Goal: Transaction & Acquisition: Purchase product/service

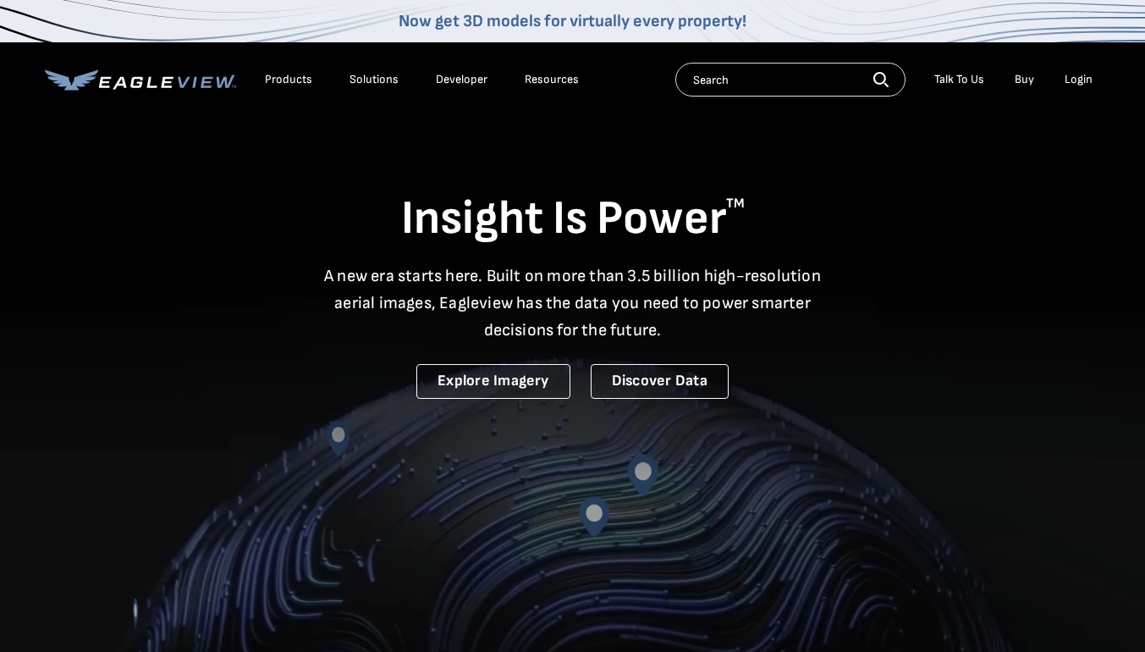
click at [1071, 77] on div "Login" at bounding box center [1079, 79] width 28 height 15
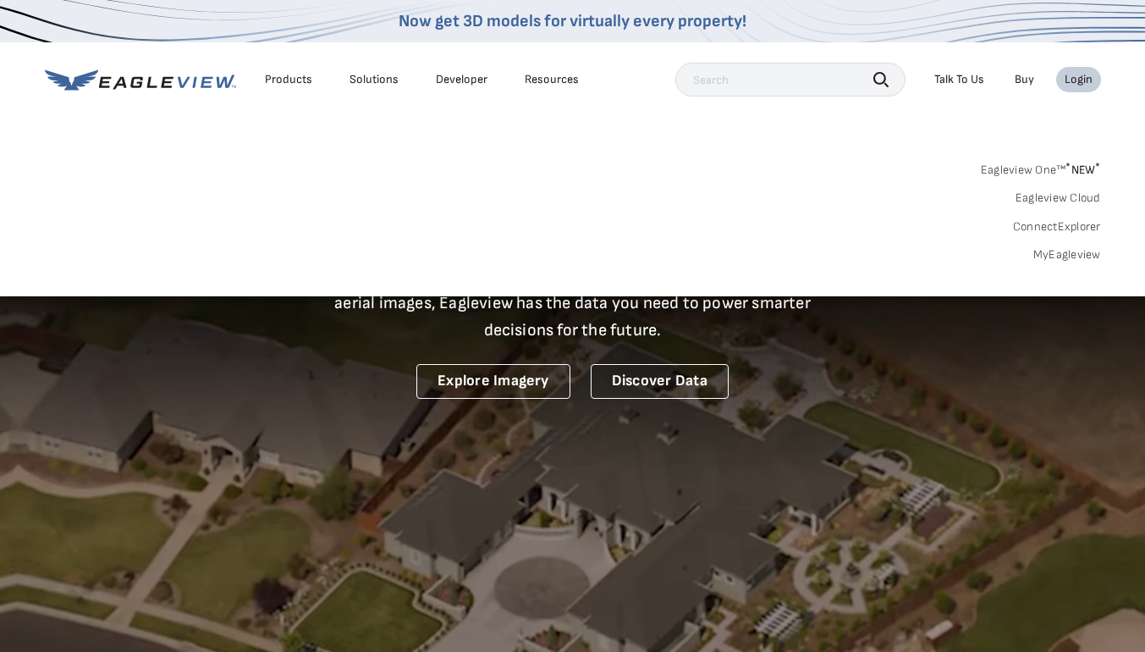
click at [1058, 252] on link "MyEagleview" at bounding box center [1067, 254] width 68 height 15
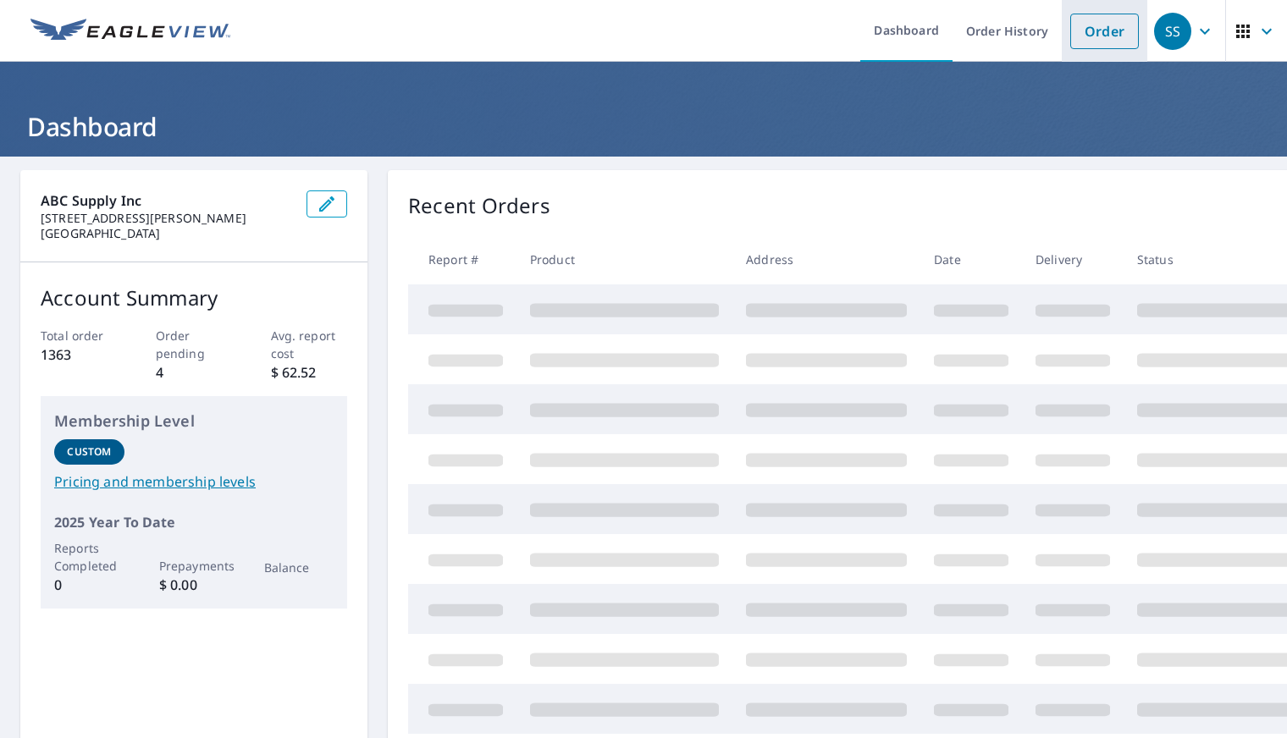
click at [1083, 52] on li "Order" at bounding box center [1103, 31] width 85 height 62
click at [1086, 32] on link "Order" at bounding box center [1104, 32] width 69 height 36
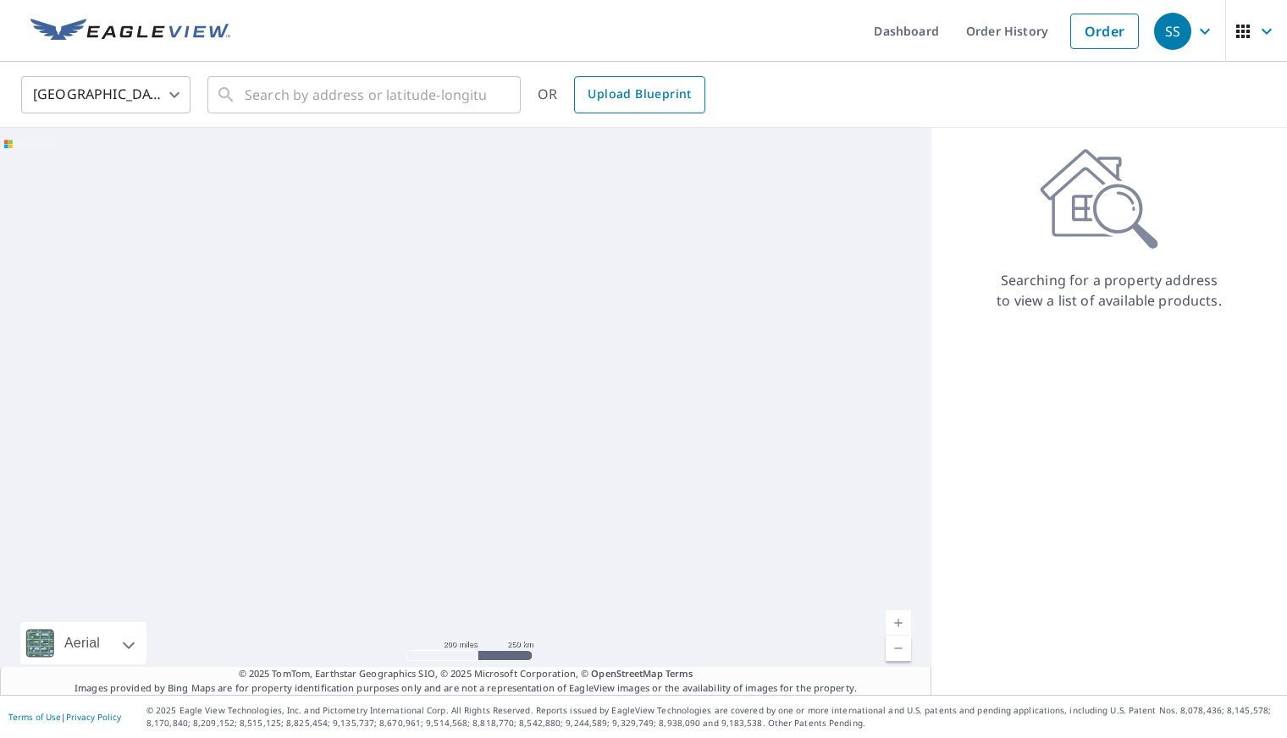
click at [614, 95] on span "Upload Blueprint" at bounding box center [638, 94] width 103 height 21
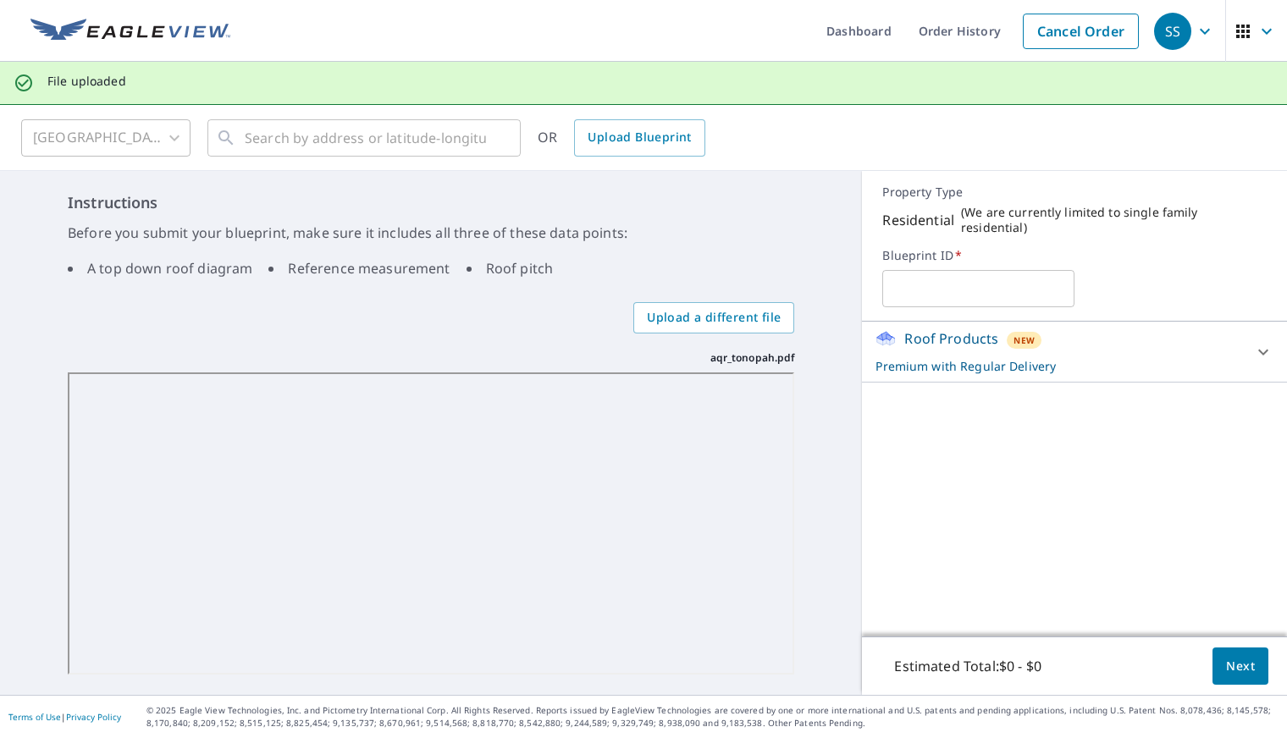
click at [1014, 280] on input "text" at bounding box center [978, 288] width 192 height 47
type input "aqr-tonopah"
click at [1253, 346] on icon at bounding box center [1263, 352] width 20 height 20
click at [1243, 340] on div at bounding box center [1263, 352] width 41 height 41
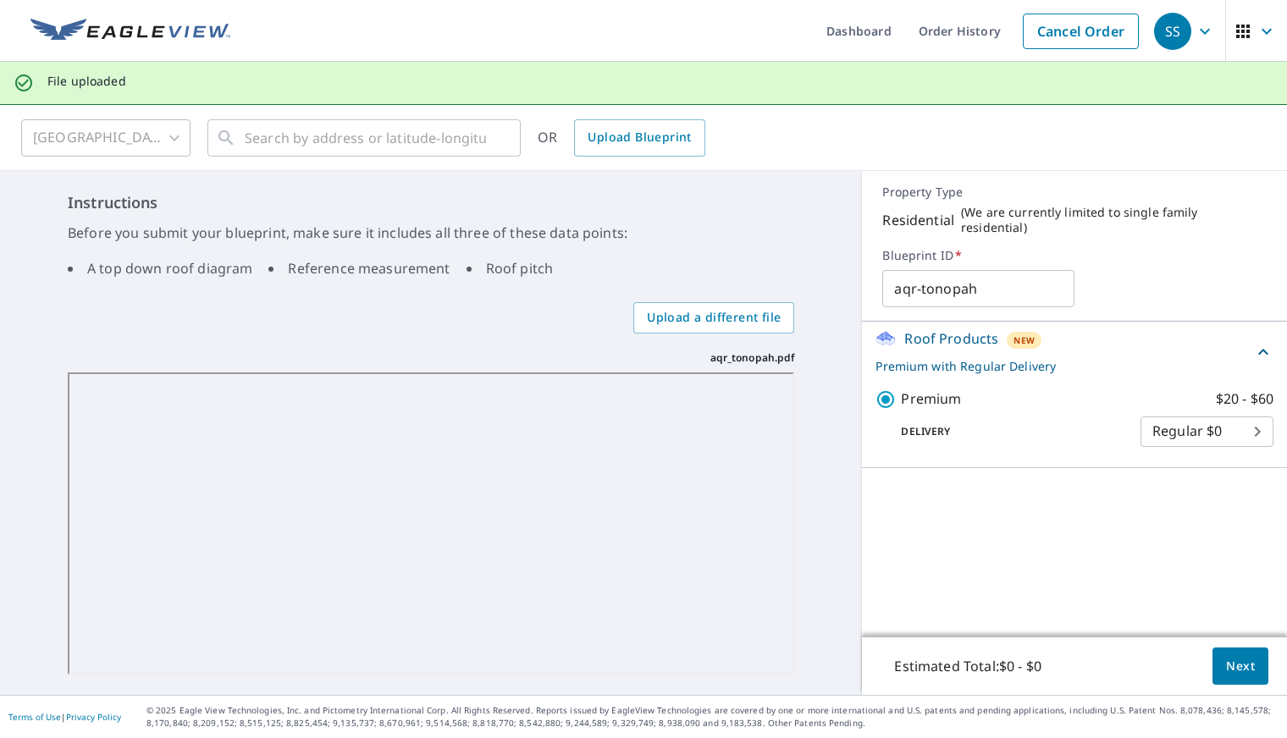
click at [1209, 419] on body "SS SS Dashboard Order History Cancel Order SS File uploaded United States US ​ …" at bounding box center [643, 369] width 1287 height 738
click at [1209, 419] on li "Regular $0" at bounding box center [1192, 421] width 133 height 30
click at [1226, 667] on span "Next" at bounding box center [1240, 666] width 29 height 21
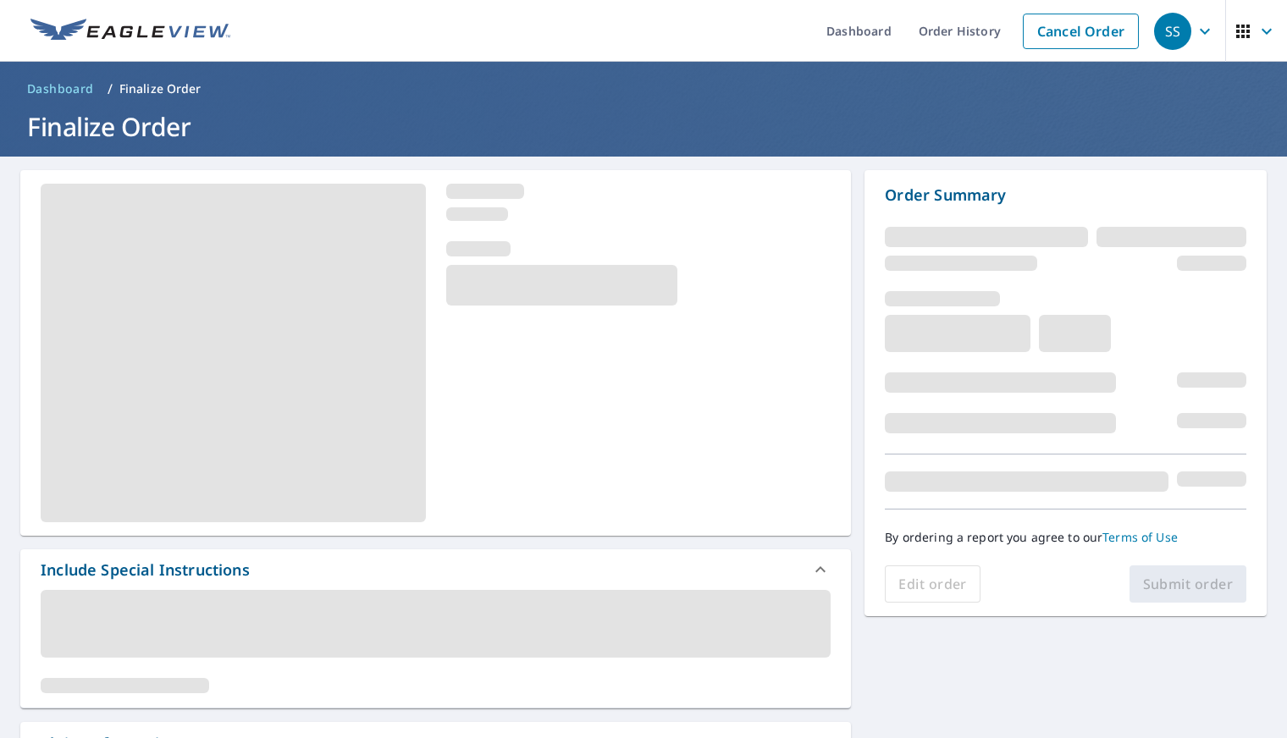
click at [66, 89] on span "Dashboard" at bounding box center [60, 88] width 67 height 17
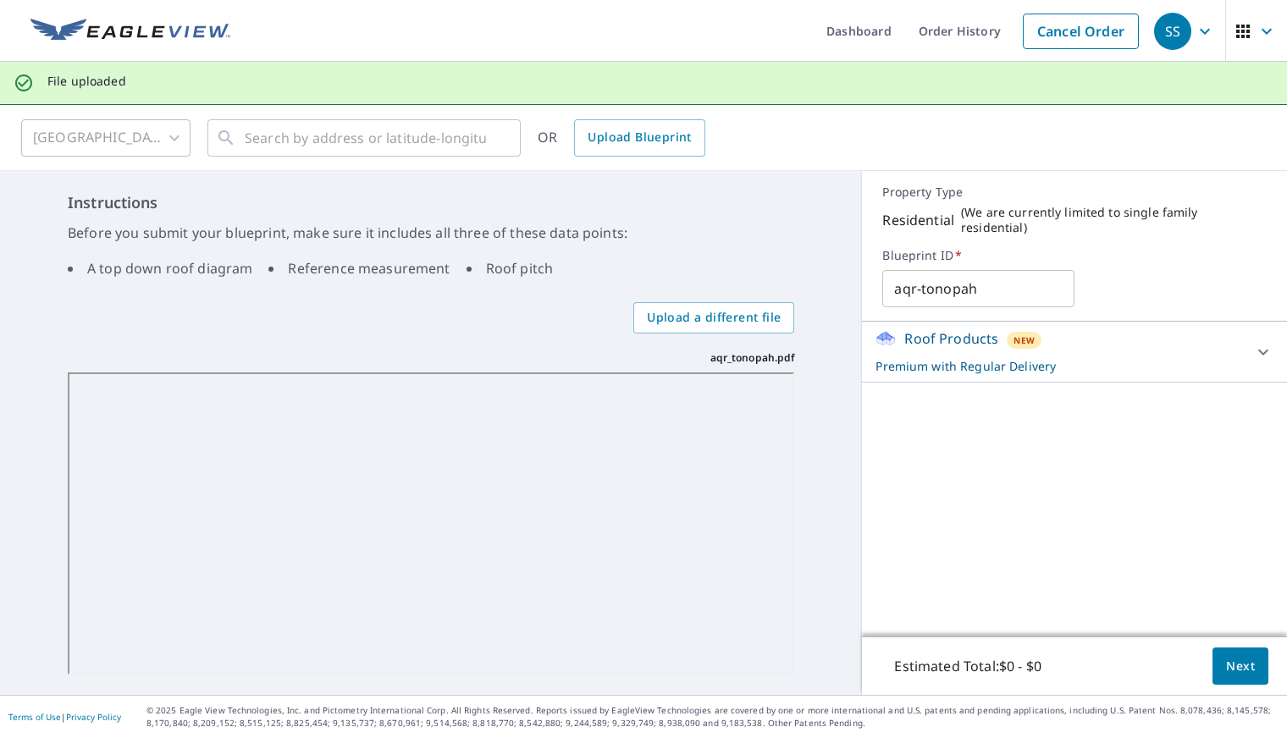
click at [1229, 667] on span "Next" at bounding box center [1240, 666] width 29 height 21
